Goal: Navigation & Orientation: Find specific page/section

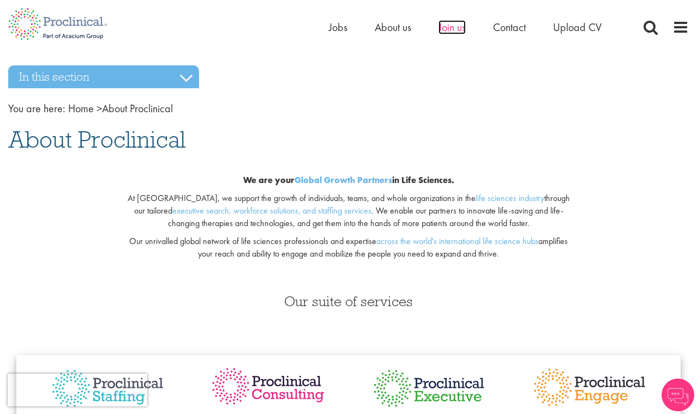
click at [448, 30] on span "Join us" at bounding box center [451, 27] width 27 height 14
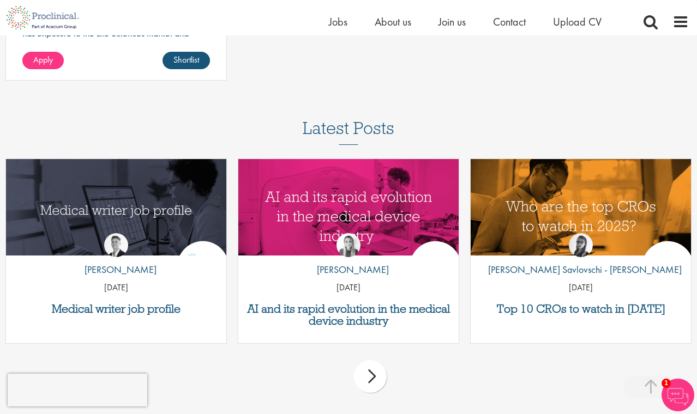
scroll to position [1721, 0]
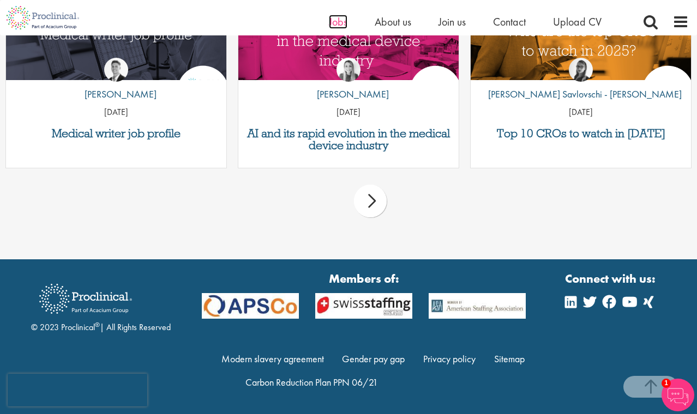
click at [339, 17] on span "Jobs" at bounding box center [338, 22] width 19 height 14
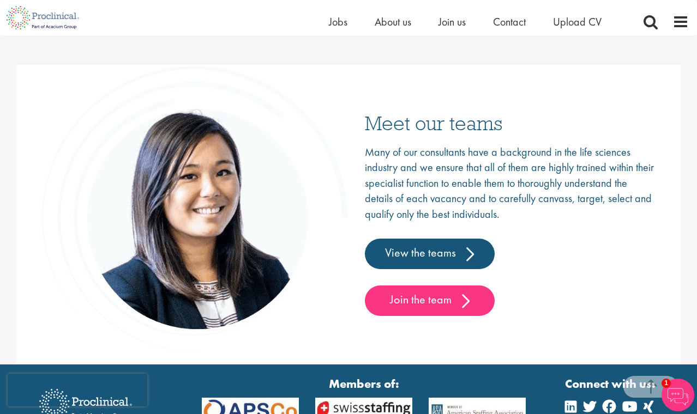
scroll to position [1750, 0]
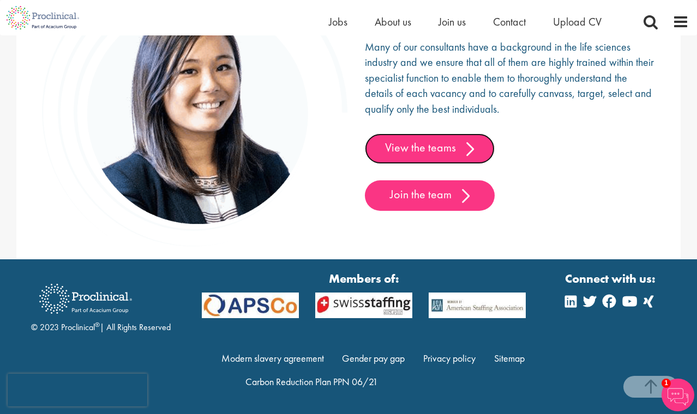
click at [417, 153] on link "View the teams" at bounding box center [430, 149] width 130 height 31
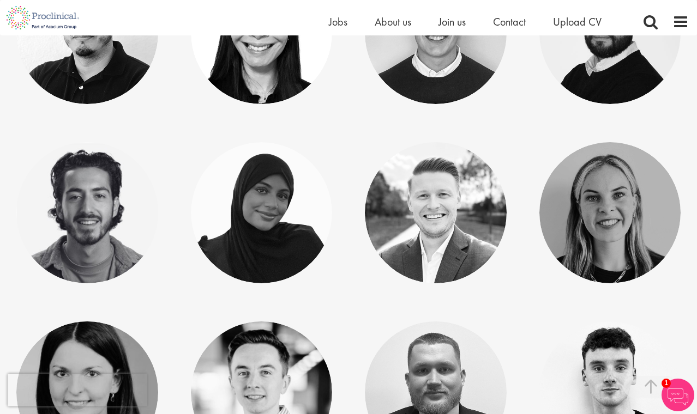
scroll to position [1559, 0]
